Goal: Information Seeking & Learning: Learn about a topic

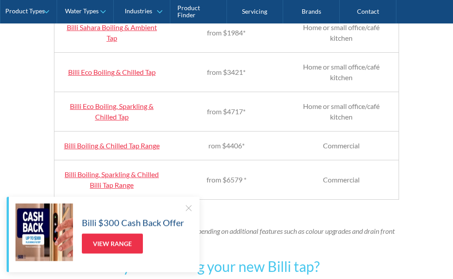
scroll to position [946, 0]
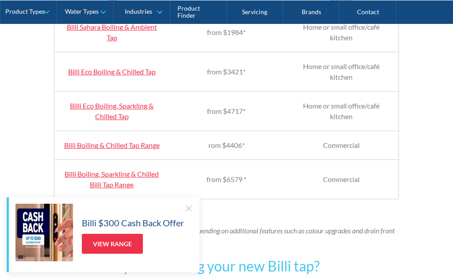
click at [108, 120] on link "Billi Eco Boiling, Sparkling & Chilled Tap" at bounding box center [112, 110] width 84 height 19
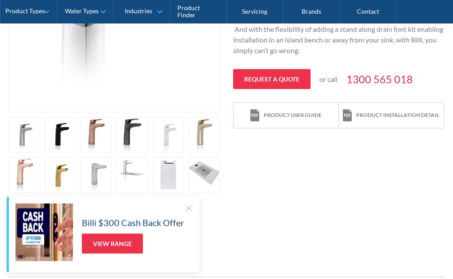
scroll to position [356, 0]
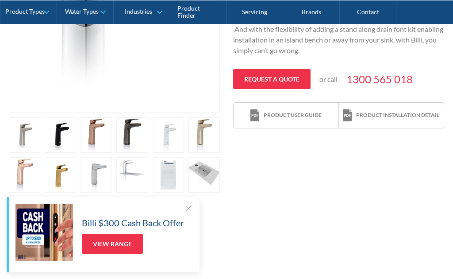
click at [191, 213] on div at bounding box center [188, 208] width 9 height 9
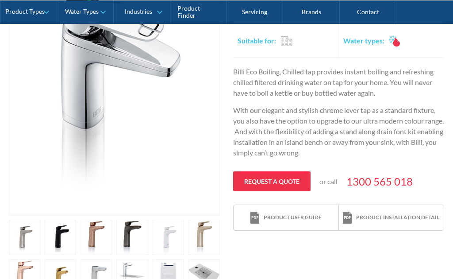
scroll to position [257, 0]
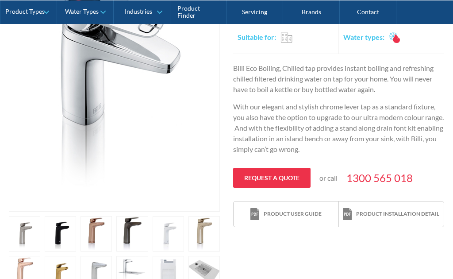
click at [97, 234] on link "open lightbox" at bounding box center [96, 233] width 31 height 35
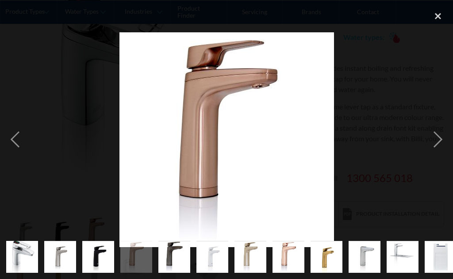
click at [438, 140] on div "next image" at bounding box center [438, 139] width 30 height 267
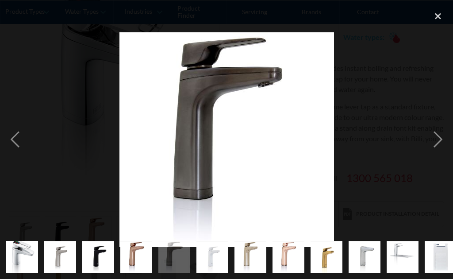
click at [436, 139] on div "next image" at bounding box center [438, 139] width 30 height 267
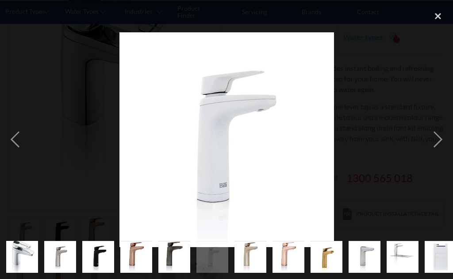
click at [441, 141] on div "next image" at bounding box center [438, 139] width 30 height 267
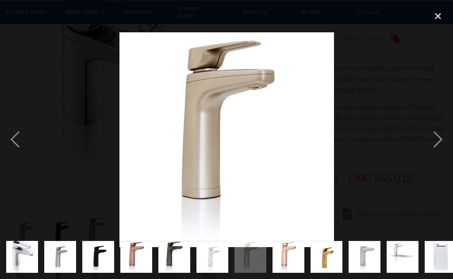
click at [444, 139] on div "next image" at bounding box center [438, 139] width 30 height 267
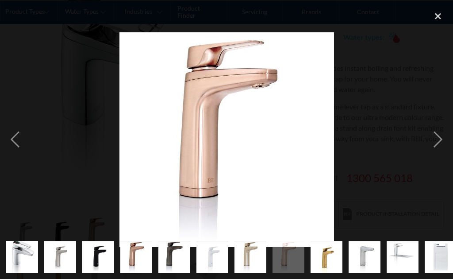
click at [443, 142] on div "next image" at bounding box center [438, 139] width 30 height 267
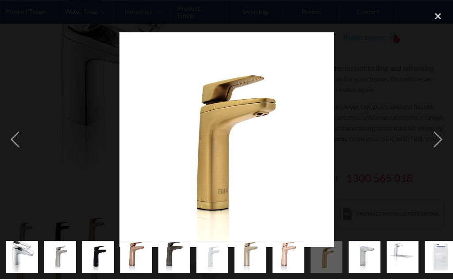
click at [448, 140] on div "next image" at bounding box center [438, 139] width 30 height 267
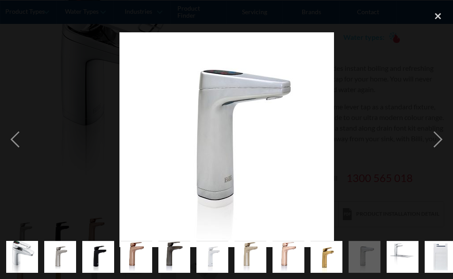
click at [437, 146] on div "next image" at bounding box center [438, 139] width 30 height 267
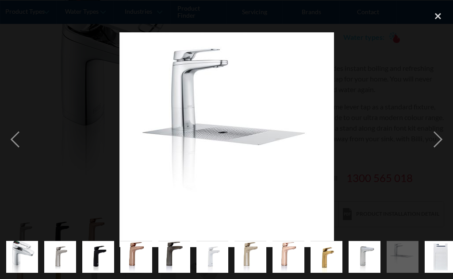
click at [443, 140] on div "next image" at bounding box center [438, 139] width 30 height 267
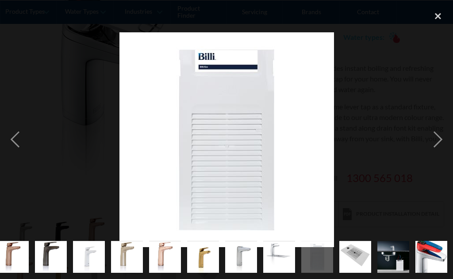
scroll to position [0, 124]
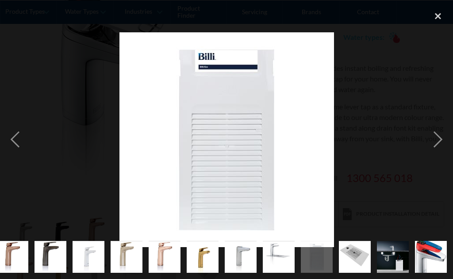
click at [438, 143] on div "next image" at bounding box center [438, 139] width 30 height 267
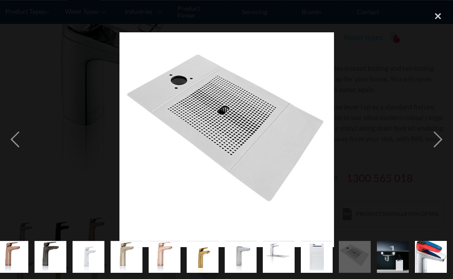
click at [441, 140] on div "next image" at bounding box center [438, 139] width 30 height 267
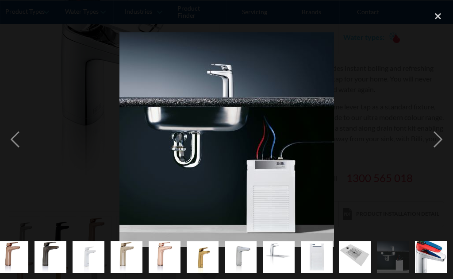
click at [441, 142] on div "next image" at bounding box center [438, 139] width 30 height 267
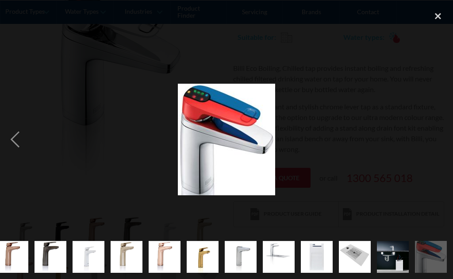
click at [443, 139] on div "next image" at bounding box center [438, 139] width 30 height 267
click at [443, 138] on div "next image" at bounding box center [438, 139] width 30 height 267
click at [439, 144] on div "next image" at bounding box center [438, 139] width 30 height 267
click at [18, 273] on img "show item 4 of 15" at bounding box center [12, 257] width 32 height 32
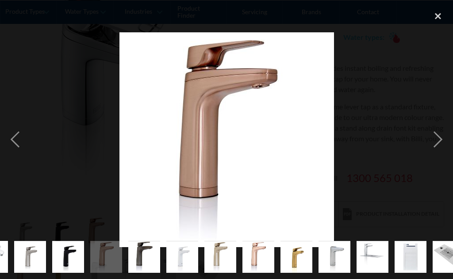
scroll to position [0, 0]
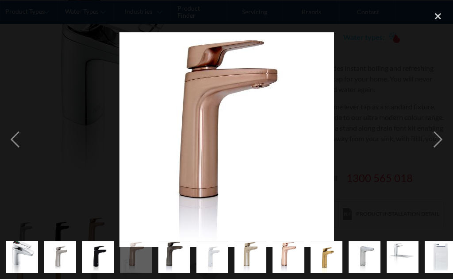
click at [440, 19] on div "close lightbox" at bounding box center [438, 15] width 30 height 19
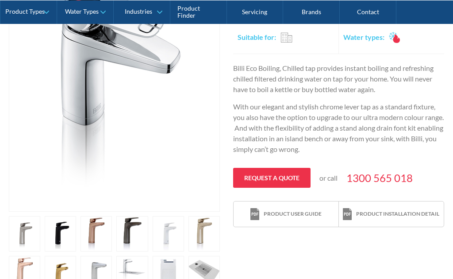
scroll to position [296, 0]
